Goal: Task Accomplishment & Management: Use online tool/utility

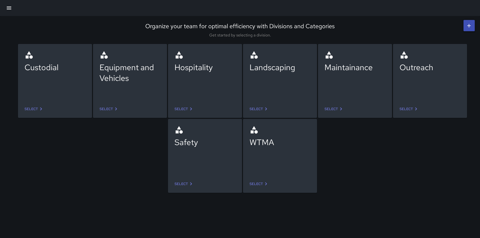
click at [10, 8] on icon "button" at bounding box center [9, 8] width 5 height 3
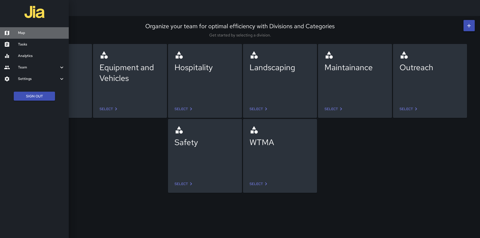
click at [14, 32] on div at bounding box center [11, 33] width 14 height 6
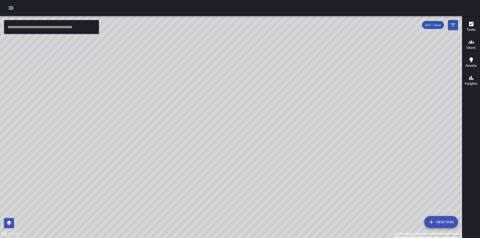
drag, startPoint x: 357, startPoint y: 172, endPoint x: 341, endPoint y: 146, distance: 30.3
click at [341, 146] on div "© Mapbox © OpenStreetMap Improve this map" at bounding box center [231, 127] width 462 height 222
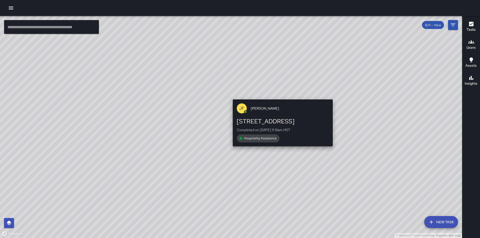
click at [281, 96] on div "© Mapbox © OpenStreetMap Improve this map [PERSON_NAME] [STREET_ADDRESS] Comple…" at bounding box center [231, 127] width 462 height 222
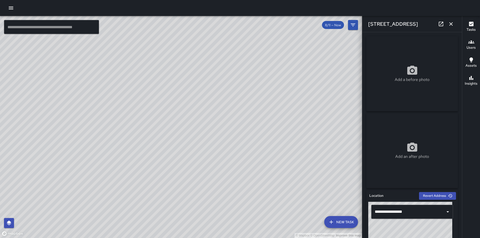
click at [187, 133] on div "[PERSON_NAME] [STREET_ADDRESS] Completed on [DATE] 11:19am HST Hospitality Assi…" at bounding box center [188, 159] width 104 height 52
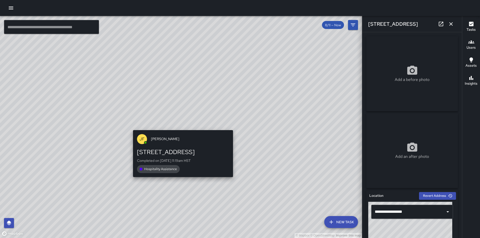
click at [165, 168] on span "Hospitality Assistance" at bounding box center [160, 169] width 39 height 4
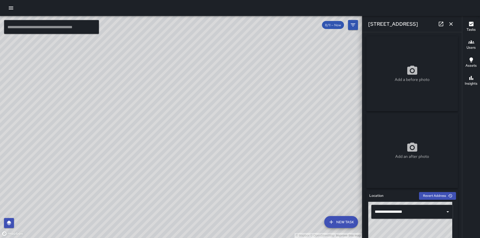
click at [407, 108] on div "Add a before photo" at bounding box center [413, 73] width 92 height 75
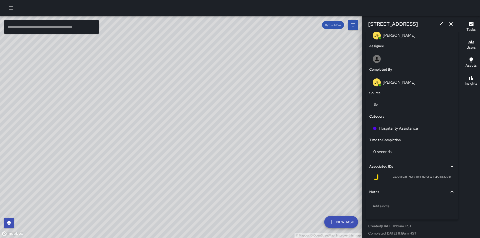
scroll to position [279, 0]
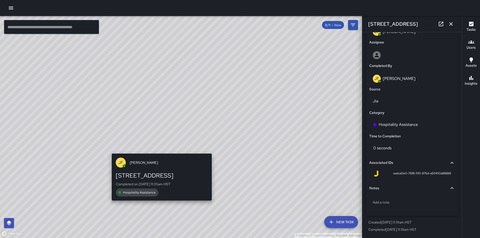
click at [159, 149] on div "© Mapbox © OpenStreetMap Improve this map [PERSON_NAME] [STREET_ADDRESS] Comple…" at bounding box center [181, 127] width 362 height 222
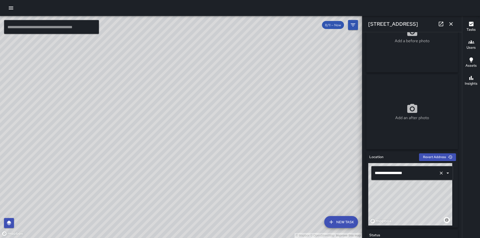
scroll to position [100, 0]
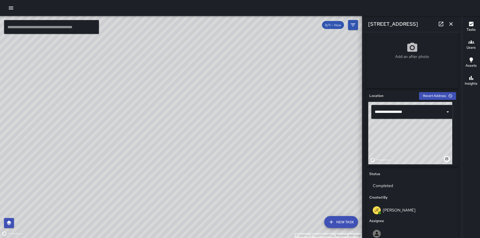
click at [189, 119] on div "© Mapbox © OpenStreetMap Improve this map [PERSON_NAME] [STREET_ADDRESS] Comple…" at bounding box center [181, 127] width 362 height 222
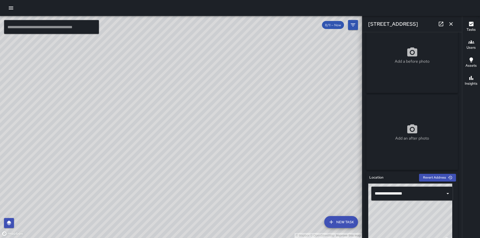
scroll to position [0, 0]
